Goal: Transaction & Acquisition: Purchase product/service

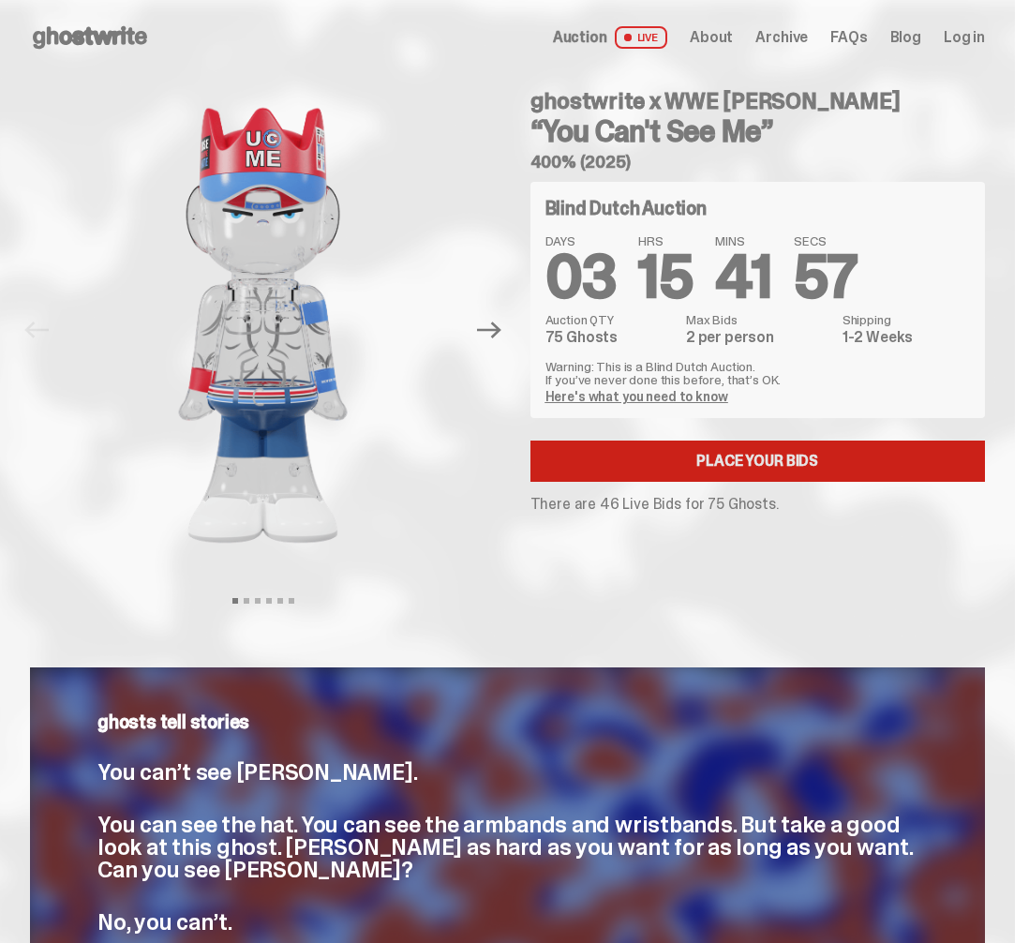
click at [736, 465] on link "Place your Bids" at bounding box center [757, 460] width 455 height 41
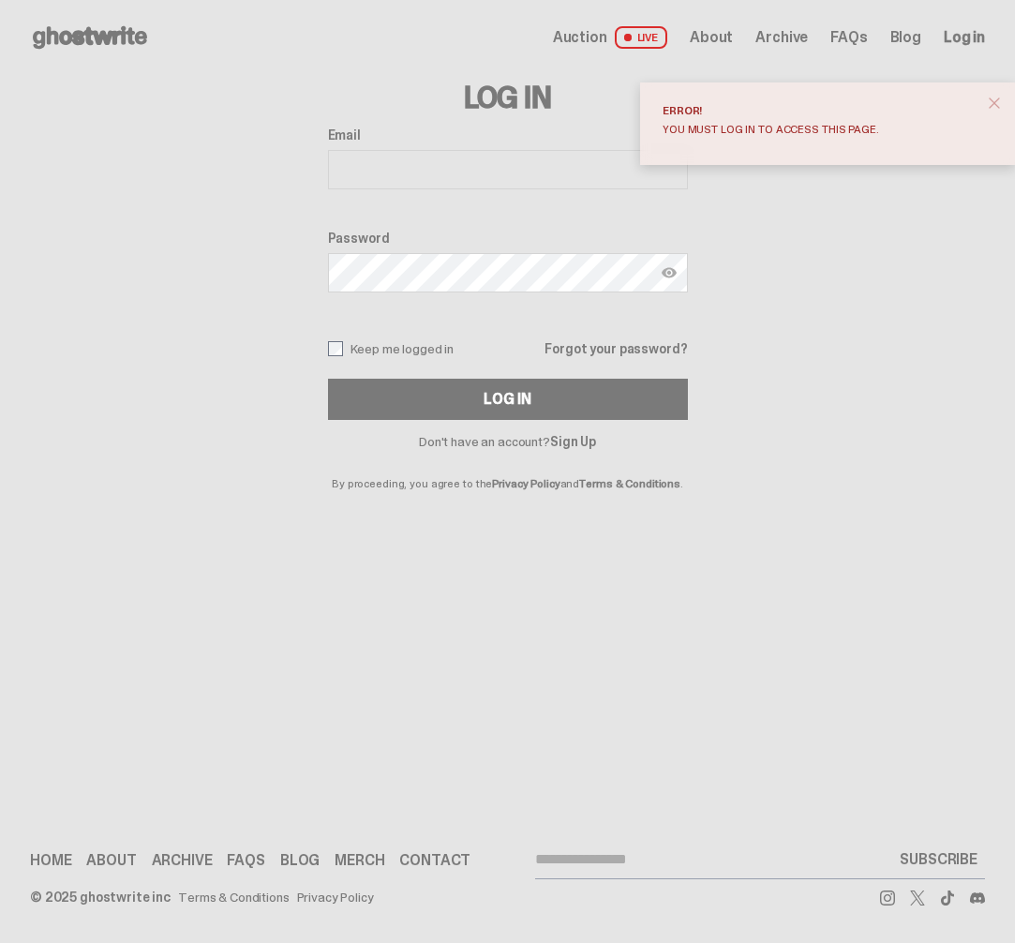
click at [1004, 101] on span "close" at bounding box center [994, 103] width 19 height 19
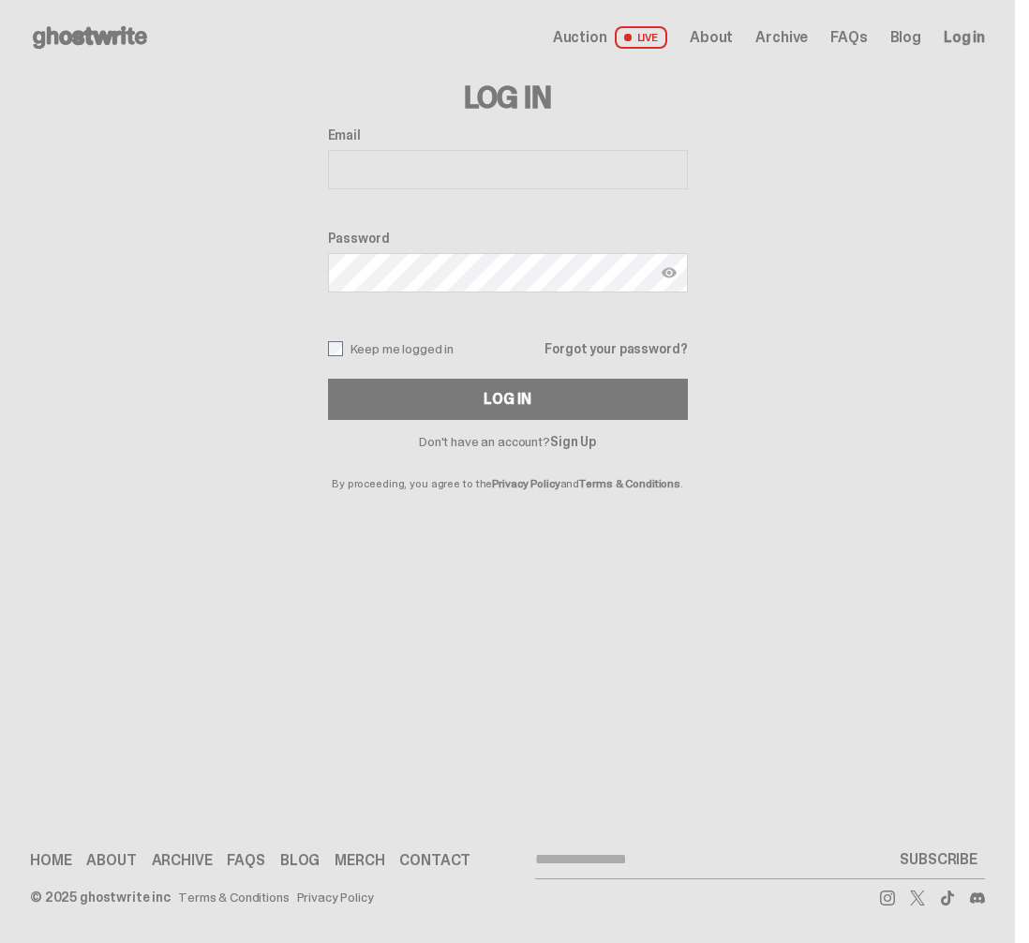
click at [668, 37] on span "LIVE" at bounding box center [641, 37] width 53 height 22
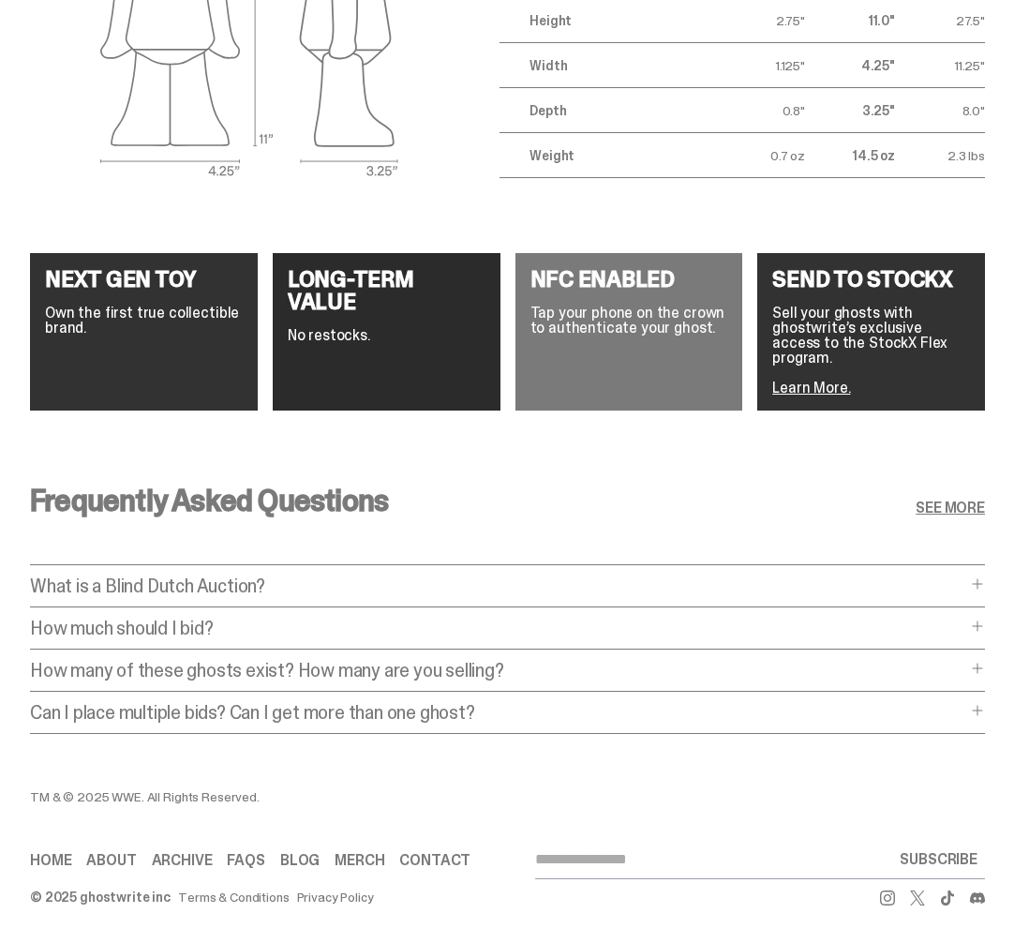
scroll to position [3032, 0]
click at [852, 577] on p "What is a Blind Dutch Auction?" at bounding box center [498, 585] width 936 height 19
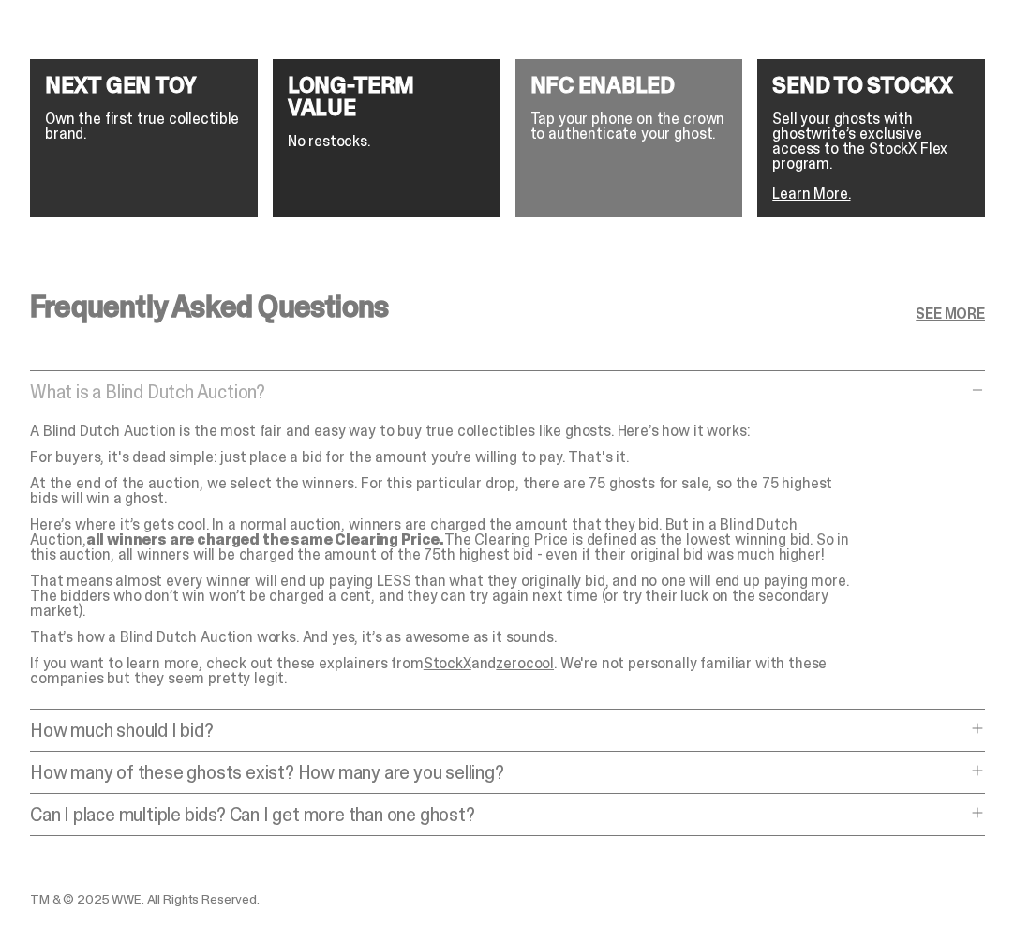
scroll to position [3210, 0]
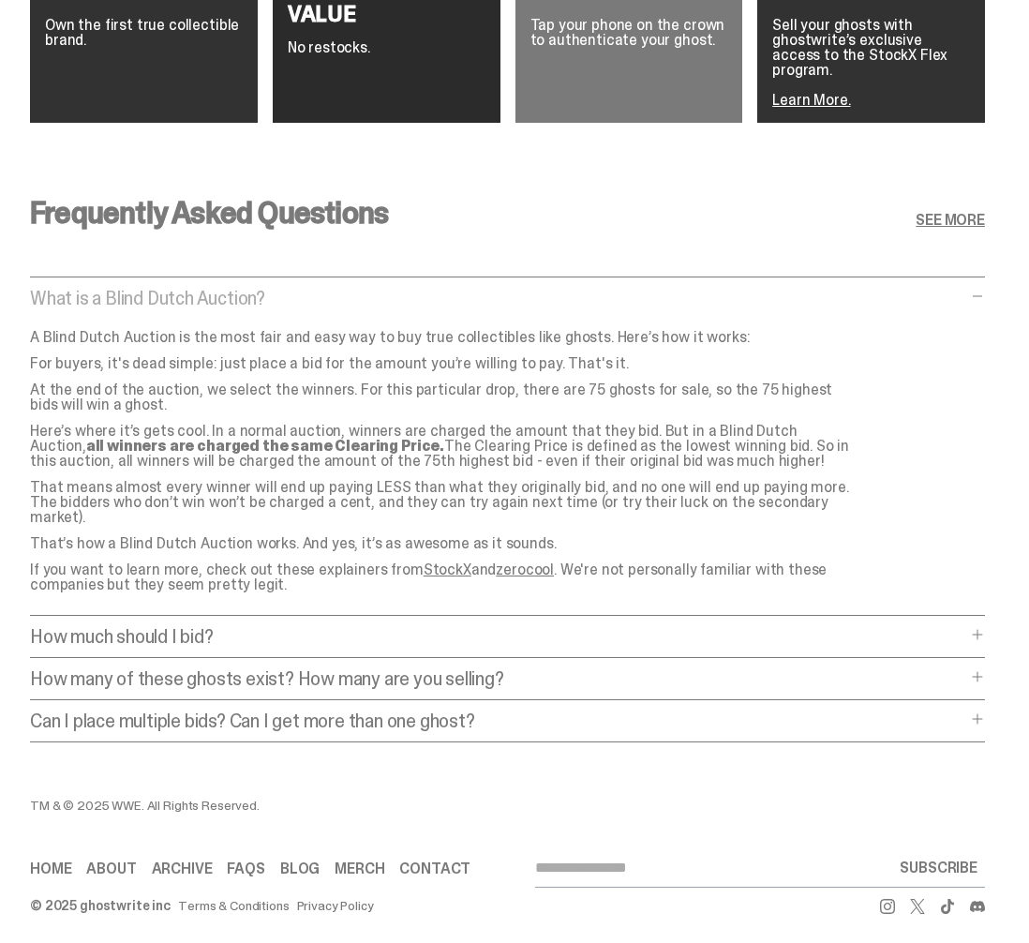
click at [966, 627] on p "How much should I bid?" at bounding box center [498, 636] width 936 height 19
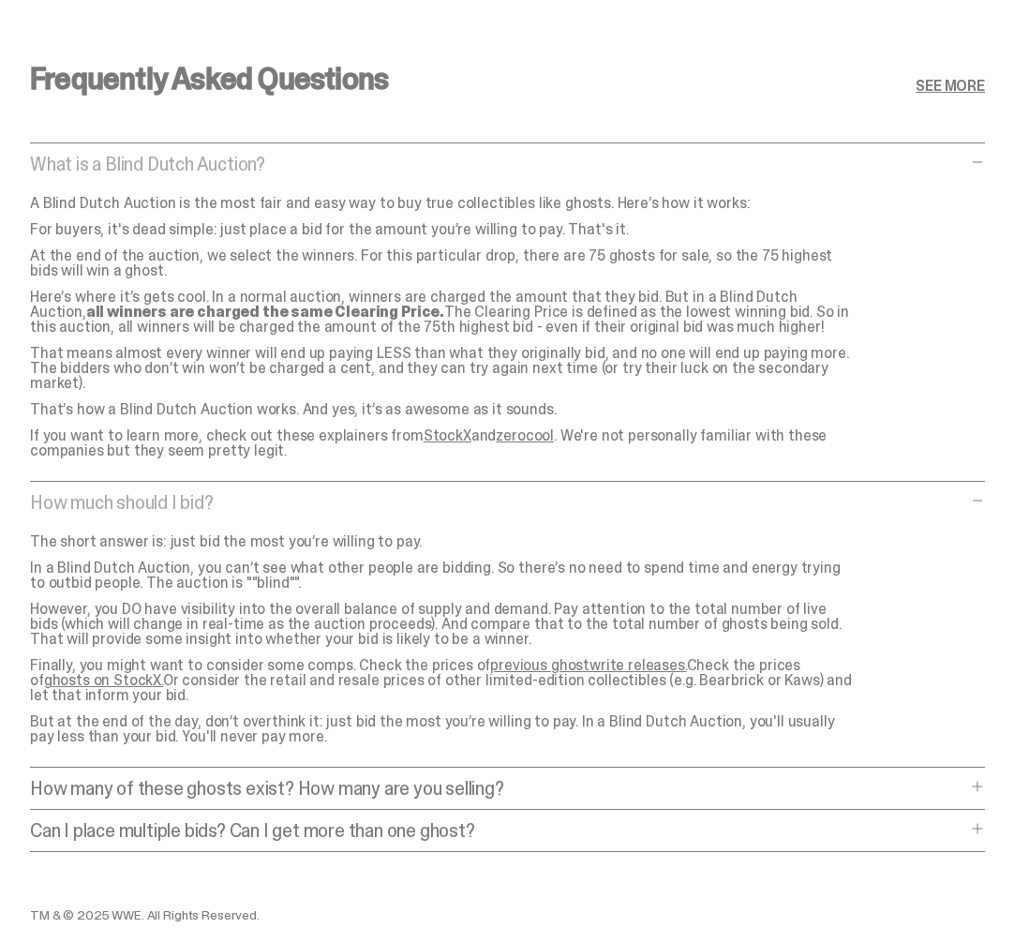
scroll to position [3454, 0]
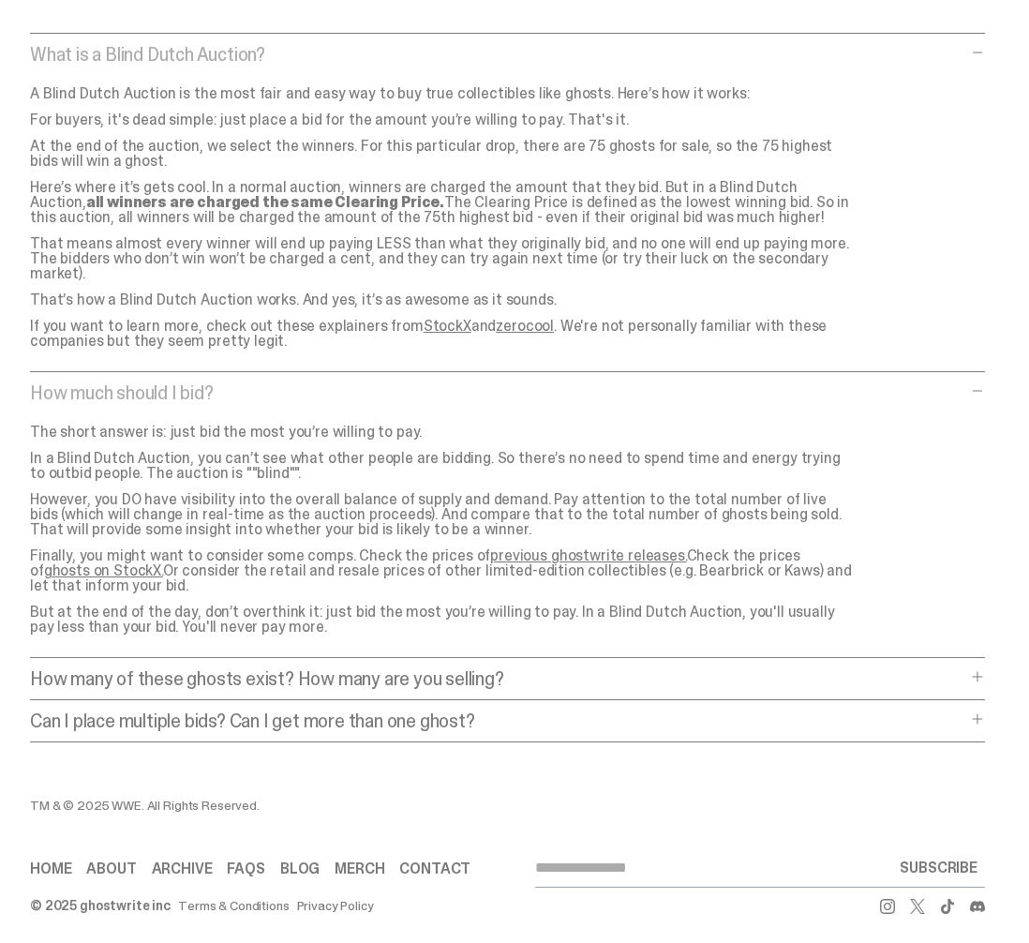
click at [974, 669] on div "How many of these ghosts exist? How many are you selling? How many of these gho…" at bounding box center [507, 684] width 955 height 31
click at [966, 669] on p "How many of these ghosts exist? How many are you selling?" at bounding box center [498, 678] width 936 height 19
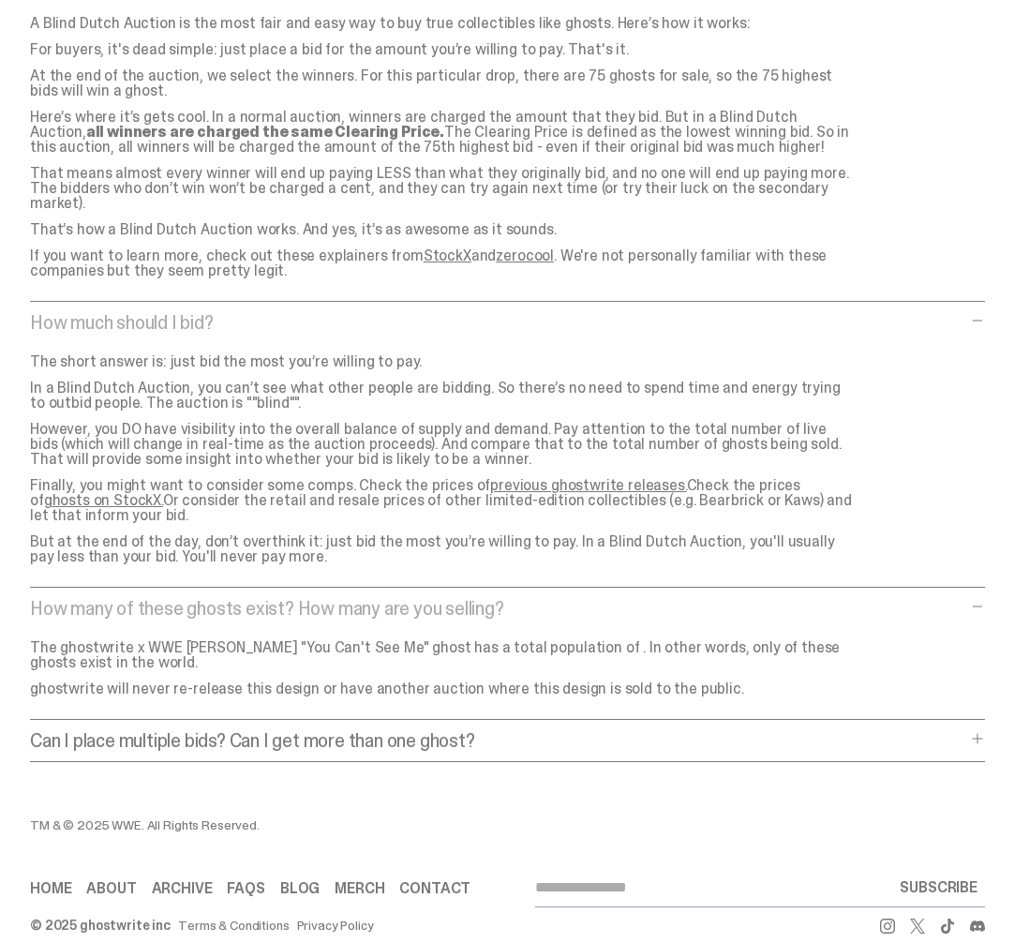
scroll to position [3543, 0]
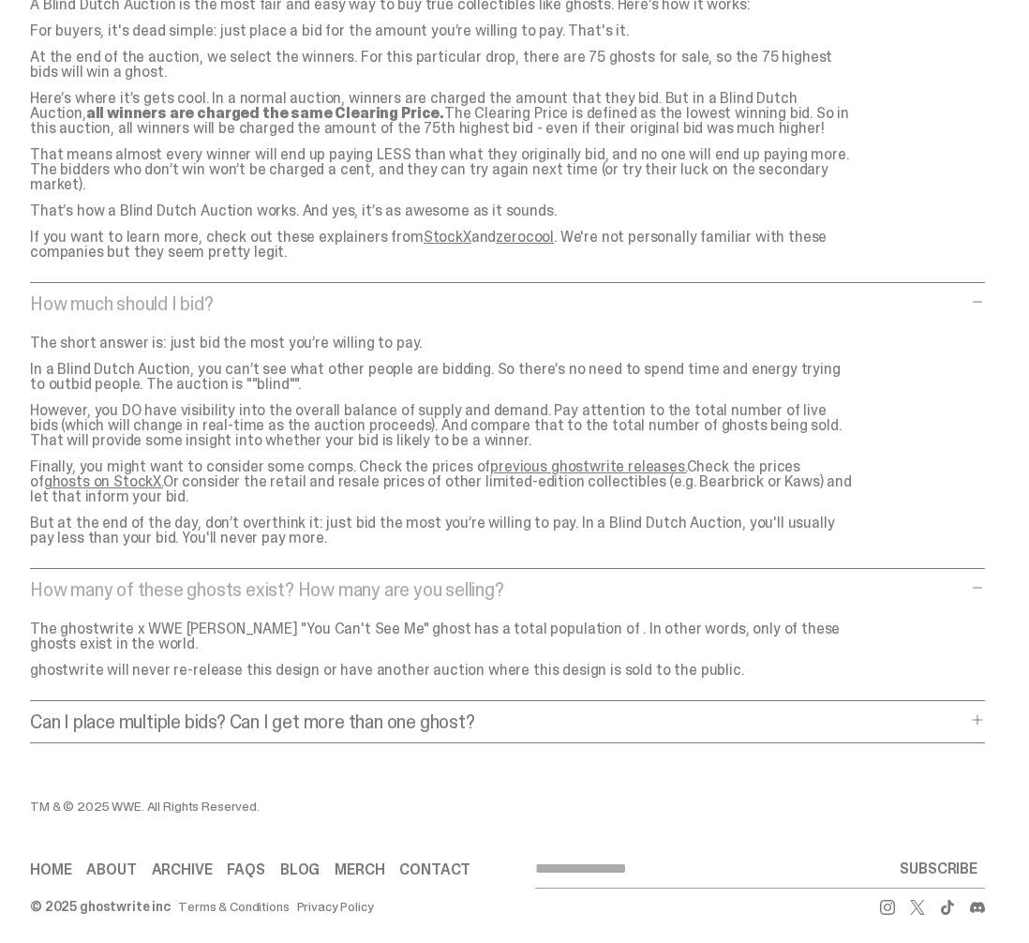
click at [966, 712] on p "Can I place multiple bids? Can I get more than one ghost?" at bounding box center [498, 721] width 936 height 19
